Goal: Use online tool/utility: Utilize a website feature to perform a specific function

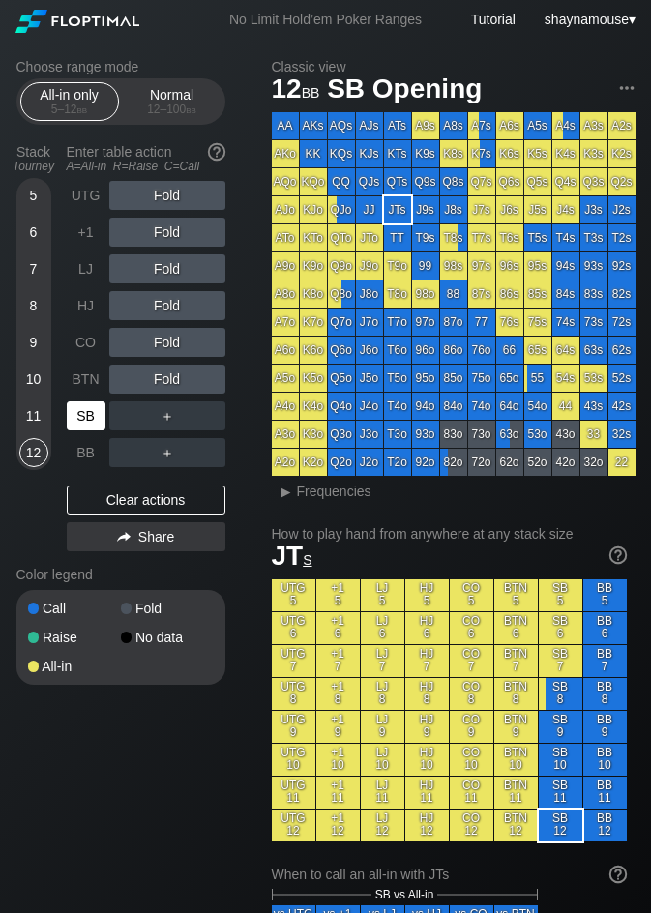
click at [99, 413] on div "SB" at bounding box center [86, 415] width 39 height 29
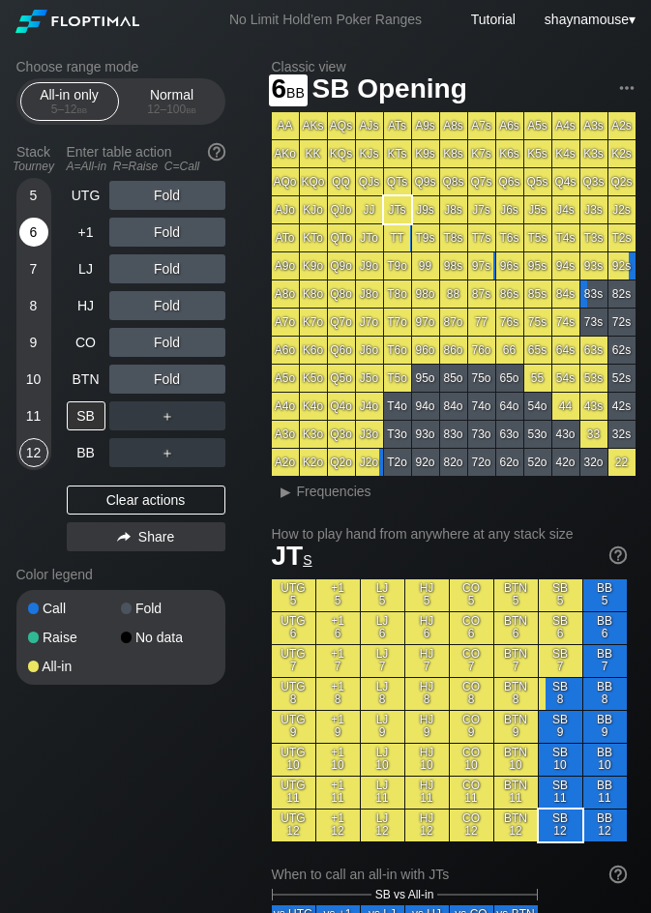
click at [29, 228] on div "6" at bounding box center [33, 232] width 29 height 29
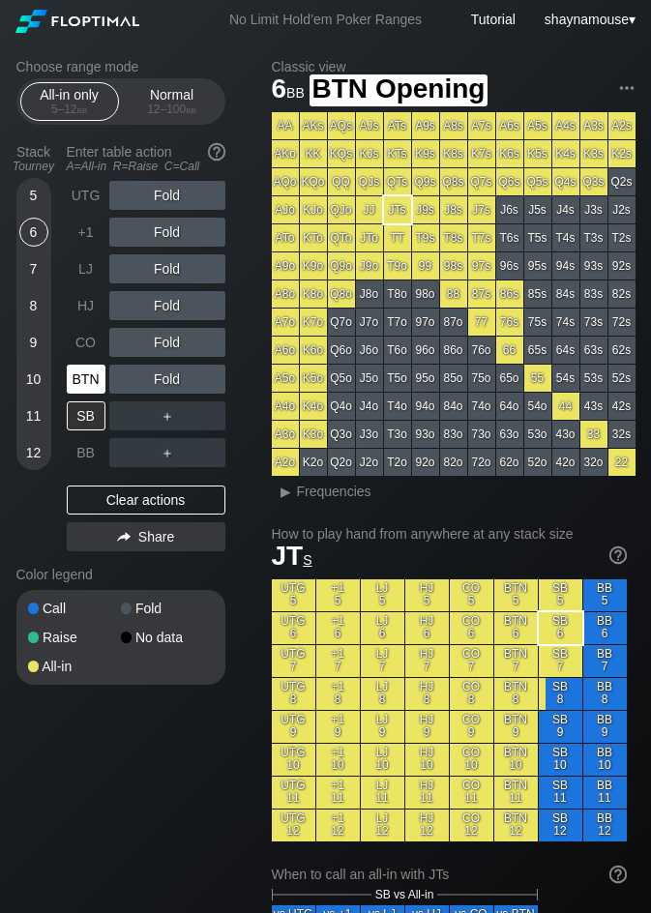
click at [87, 369] on div "BTN" at bounding box center [86, 379] width 39 height 29
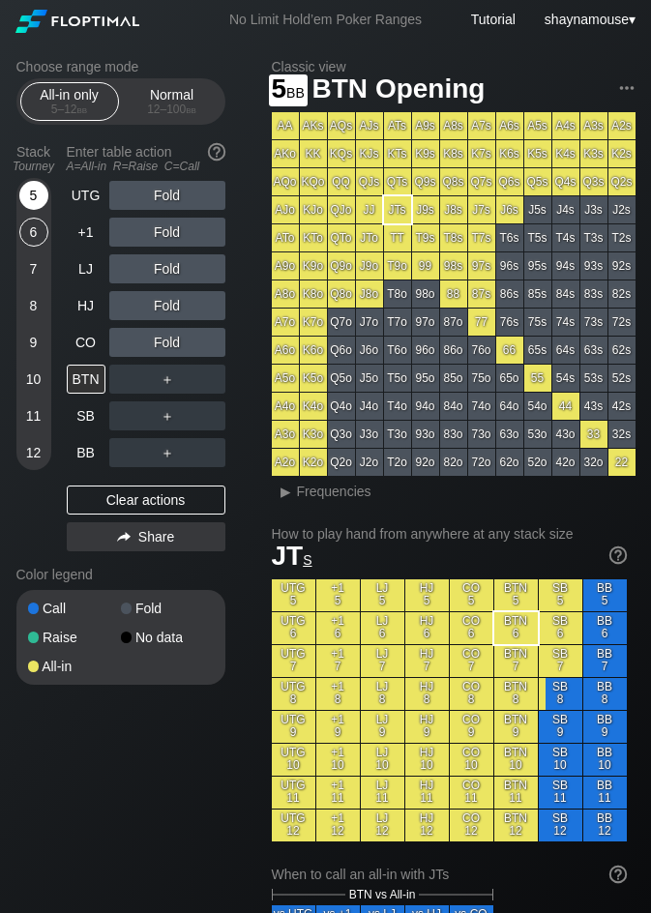
click at [22, 193] on div "5" at bounding box center [33, 195] width 29 height 29
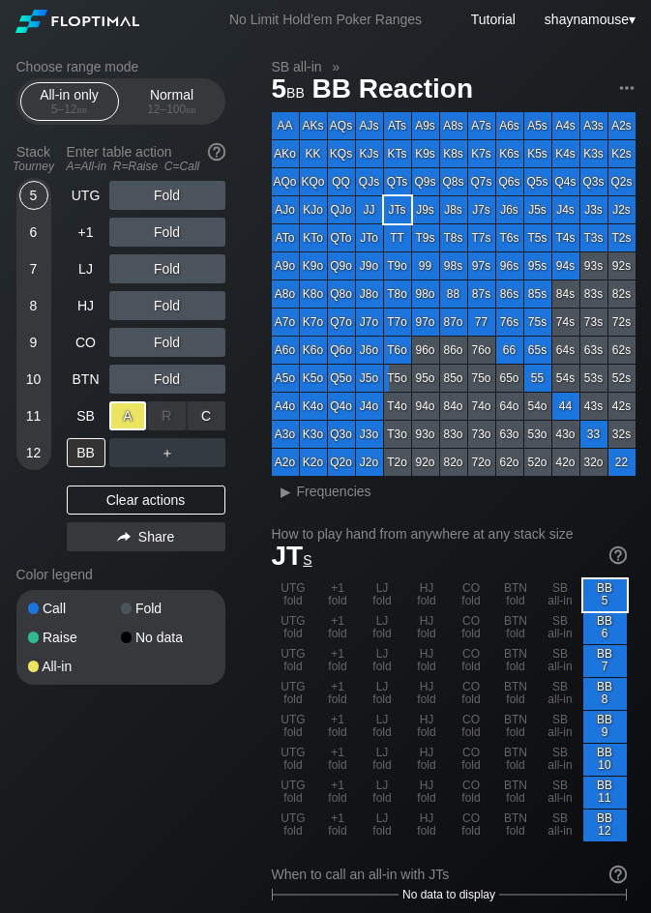
click at [119, 416] on div "A ✕" at bounding box center [128, 415] width 38 height 29
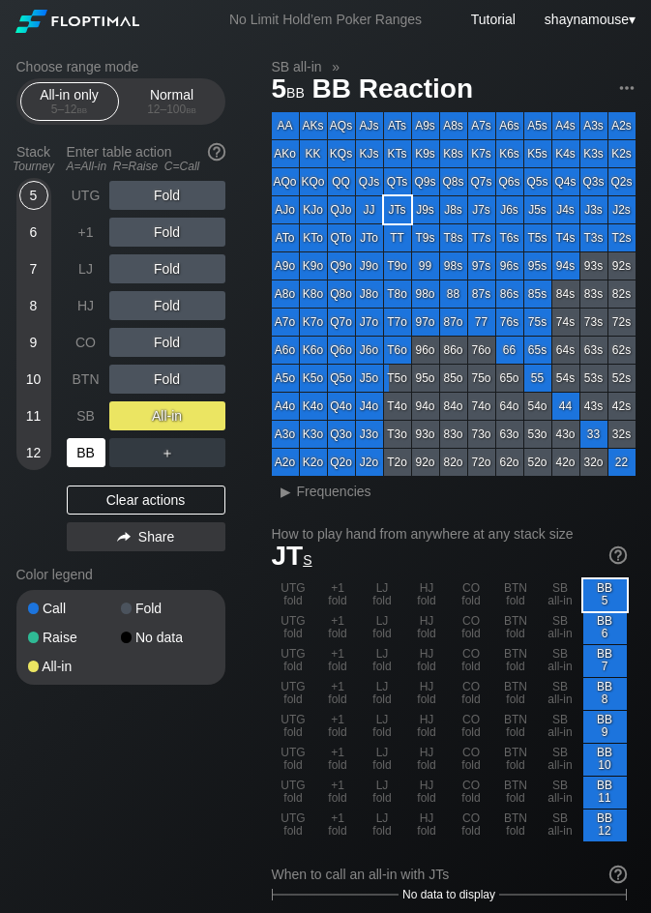
click at [91, 444] on div "BB" at bounding box center [86, 452] width 39 height 29
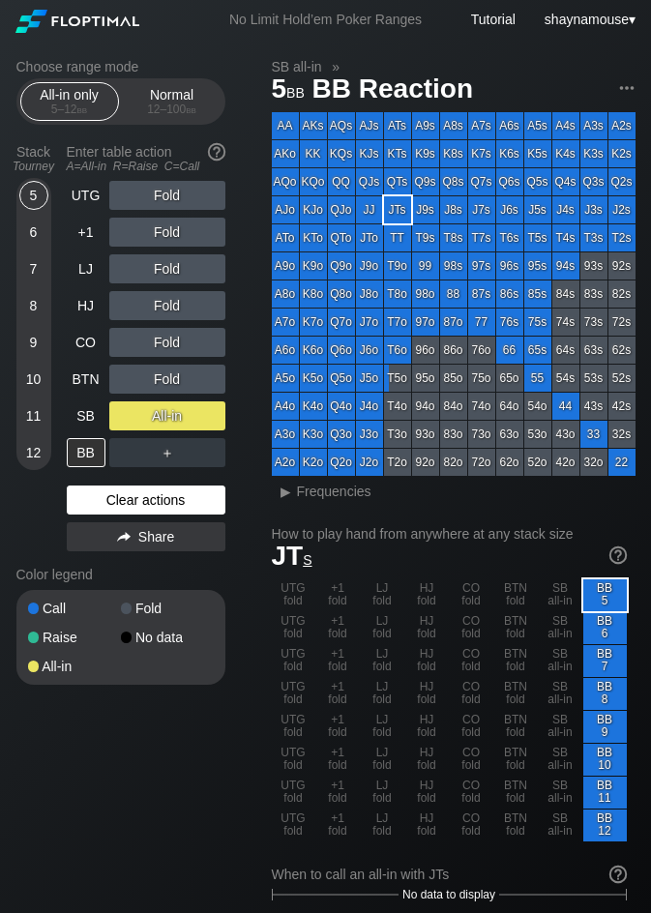
click at [185, 512] on div "Clear actions" at bounding box center [146, 500] width 159 height 29
